Goal: Task Accomplishment & Management: Use online tool/utility

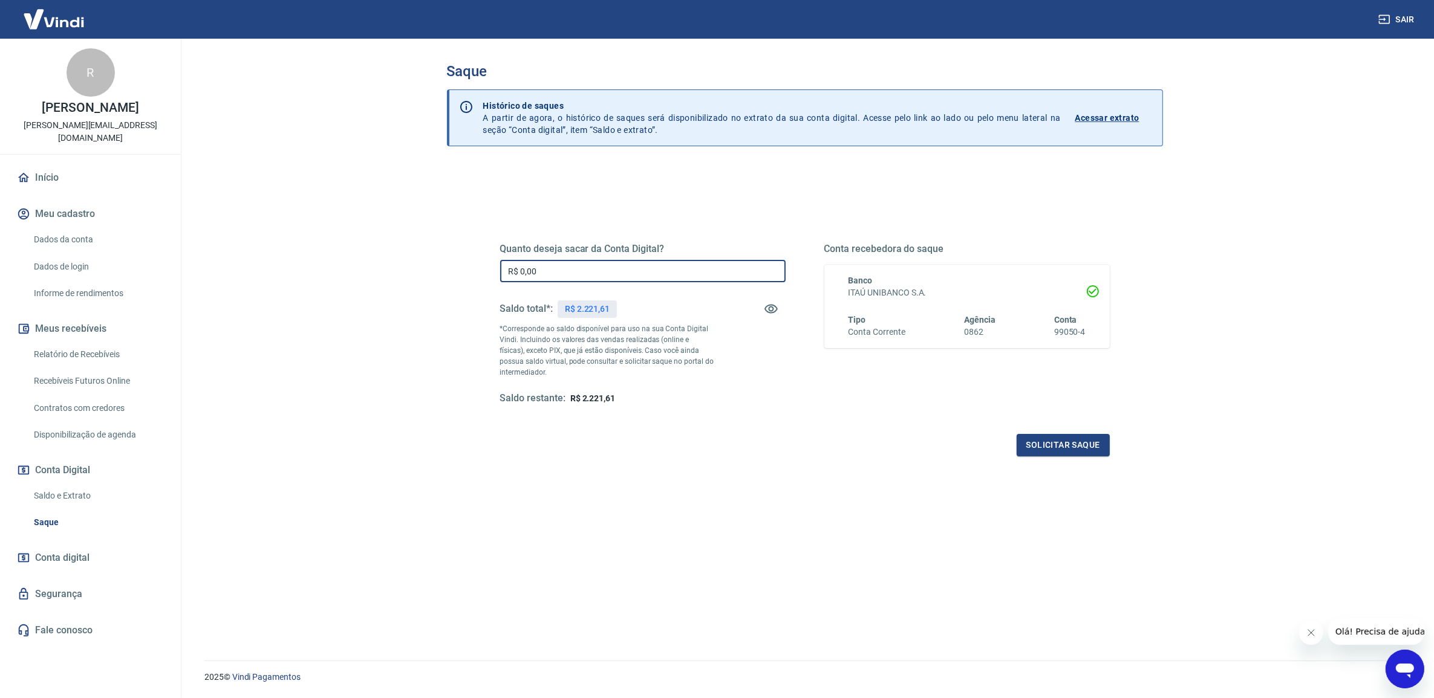
click at [550, 265] on input "R$ 0,00" at bounding box center [642, 271] width 285 height 22
type input "R$ 2.221,61"
click at [1067, 448] on button "Solicitar saque" at bounding box center [1062, 445] width 93 height 22
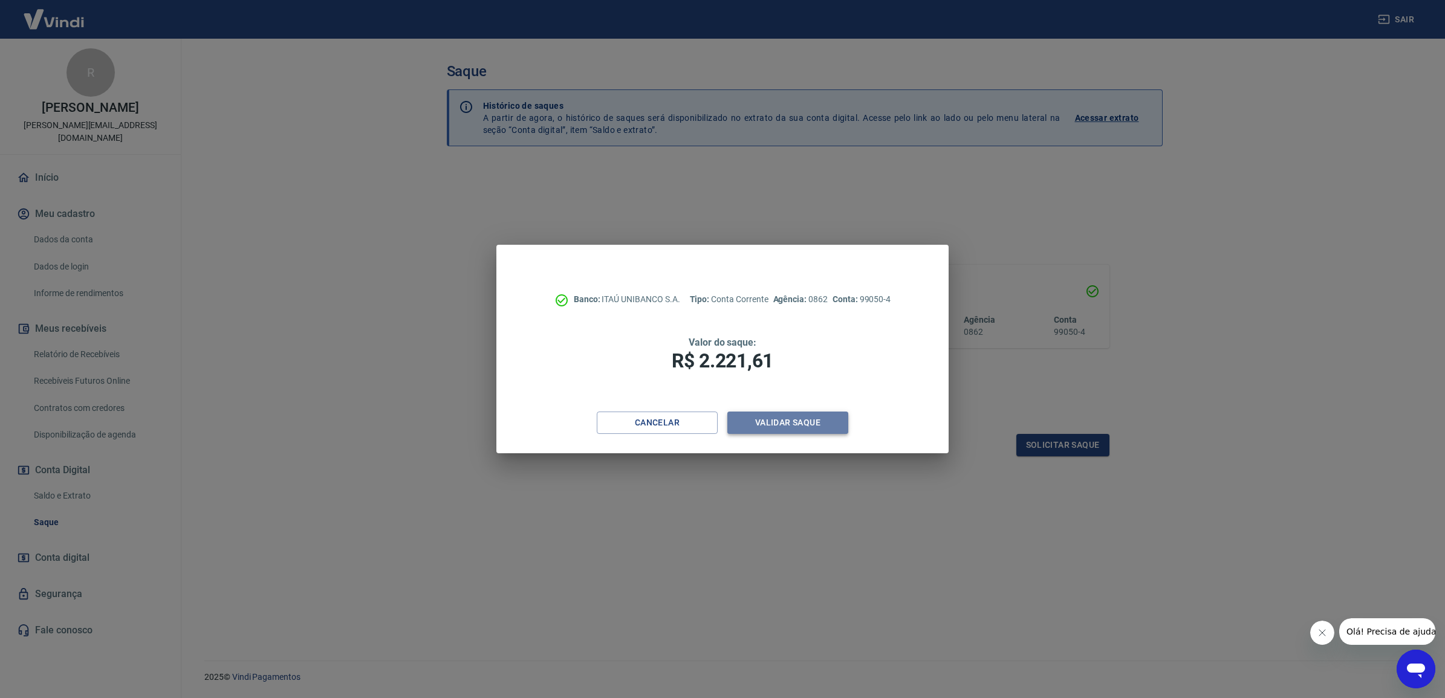
click at [808, 424] on button "Validar saque" at bounding box center [787, 423] width 121 height 22
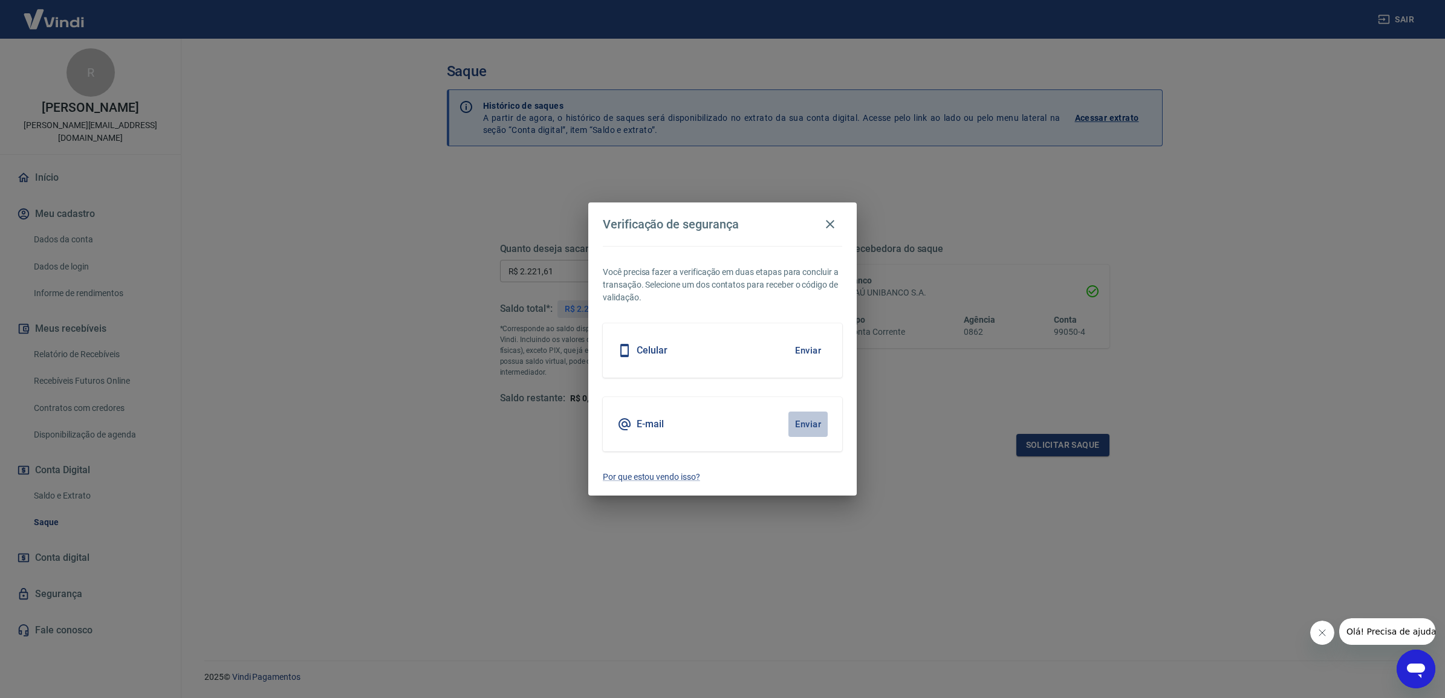
click at [796, 422] on button "Enviar" at bounding box center [807, 424] width 39 height 25
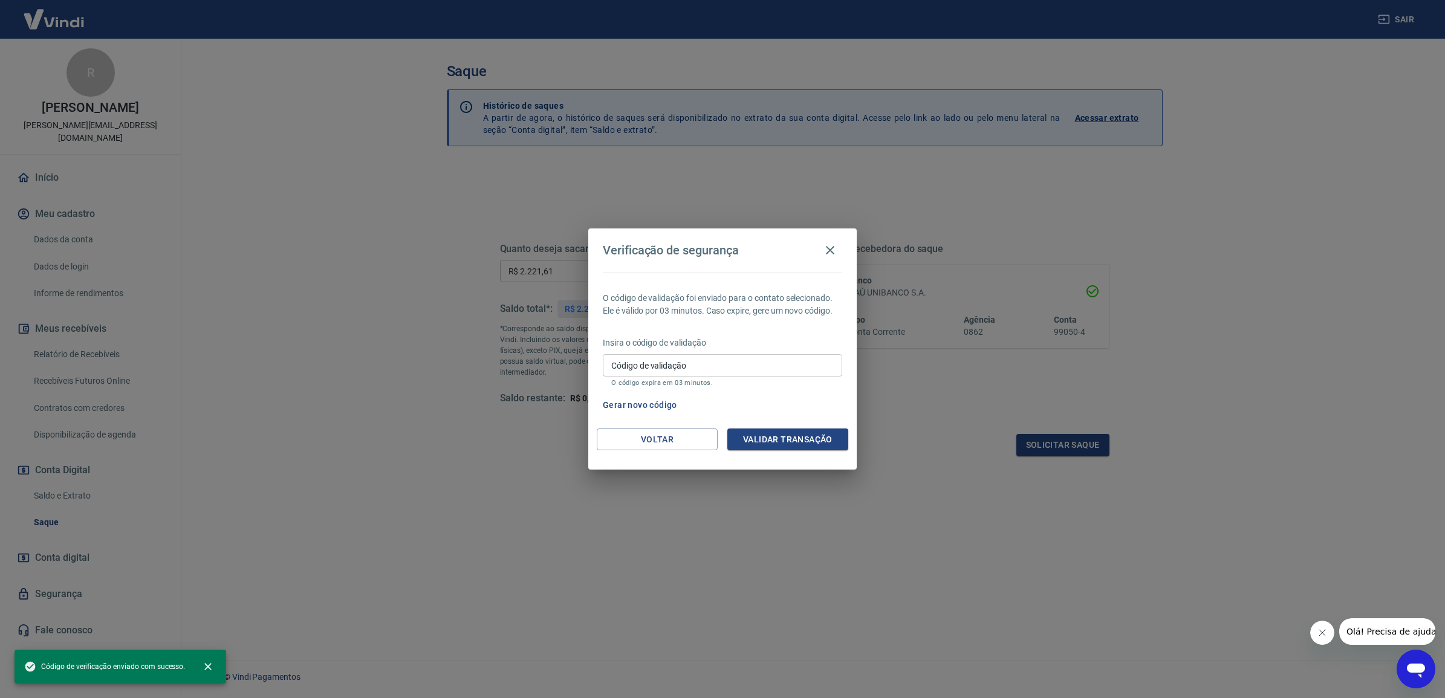
click at [694, 358] on input "Código de validação" at bounding box center [722, 365] width 239 height 22
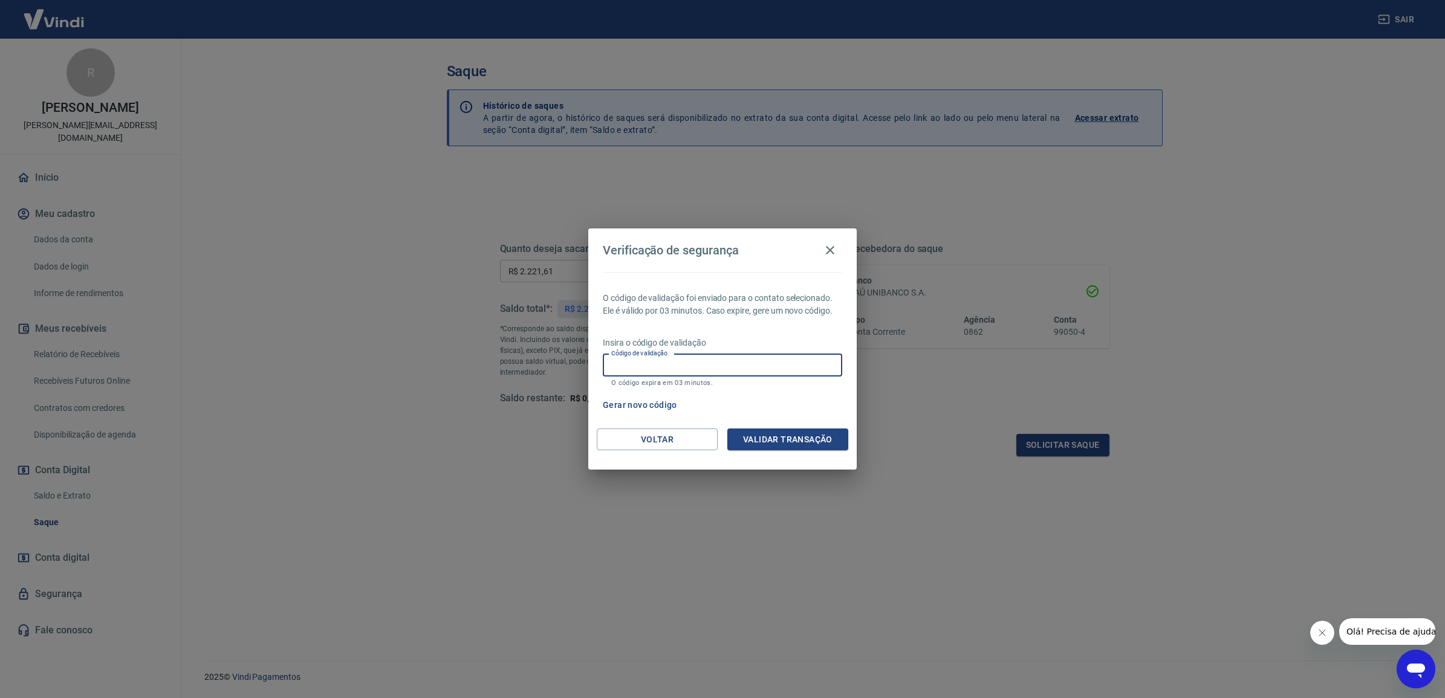
paste input "578694"
type input "578694"
click at [808, 434] on button "Validar transação" at bounding box center [787, 440] width 121 height 22
